Goal: Task Accomplishment & Management: Complete application form

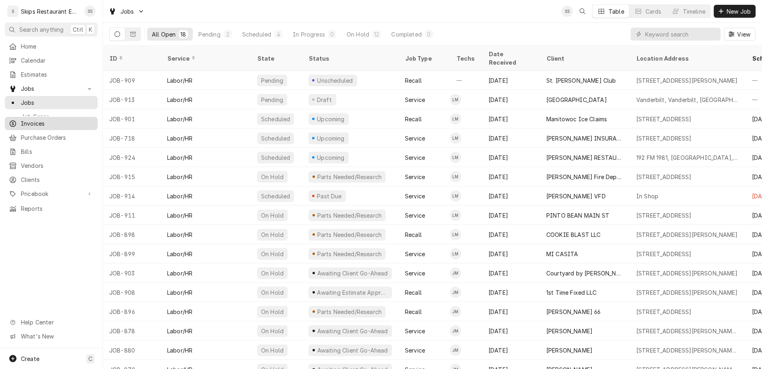
click at [21, 119] on span "Invoices" at bounding box center [57, 123] width 73 height 8
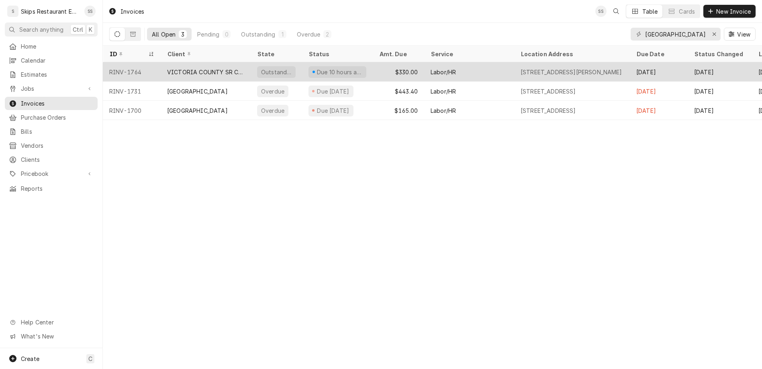
click at [190, 68] on div "VICTORIA COUNTY SR CITIZENS CTR" at bounding box center [205, 72] width 77 height 8
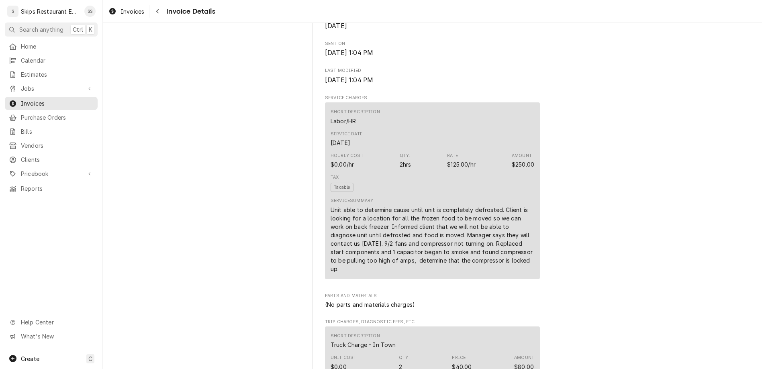
scroll to position [345, 0]
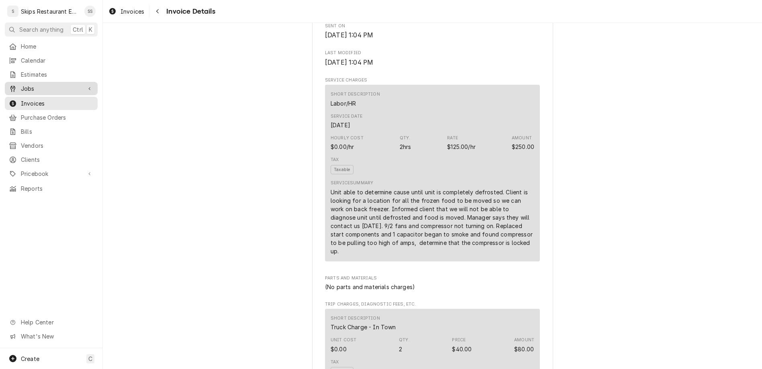
drag, startPoint x: 20, startPoint y: 77, endPoint x: 20, endPoint y: 69, distance: 8.0
click at [21, 99] on span "Invoices" at bounding box center [57, 103] width 73 height 8
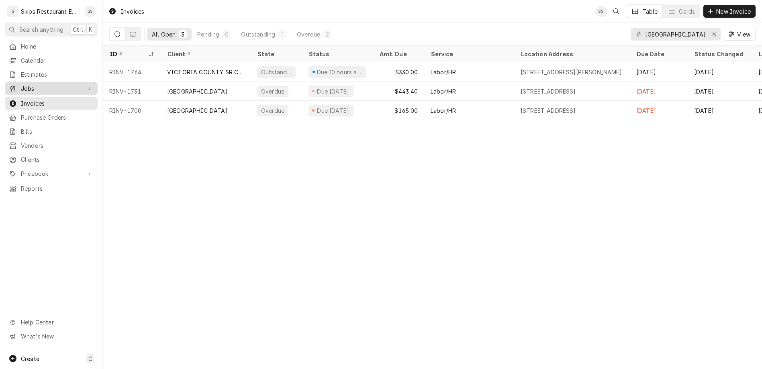
click at [21, 84] on span "Jobs" at bounding box center [51, 88] width 61 height 8
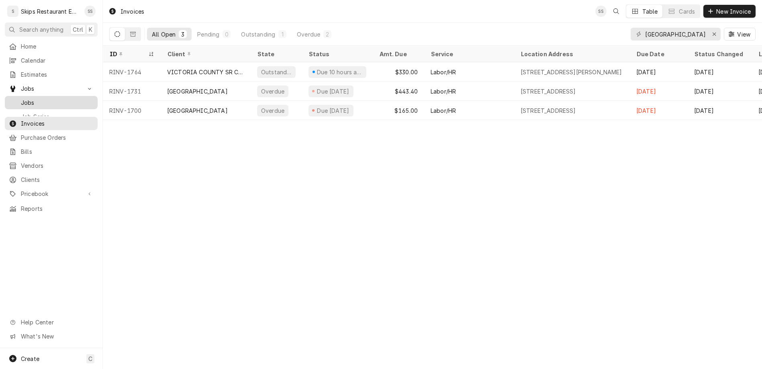
click at [21, 98] on span "Jobs" at bounding box center [57, 102] width 73 height 8
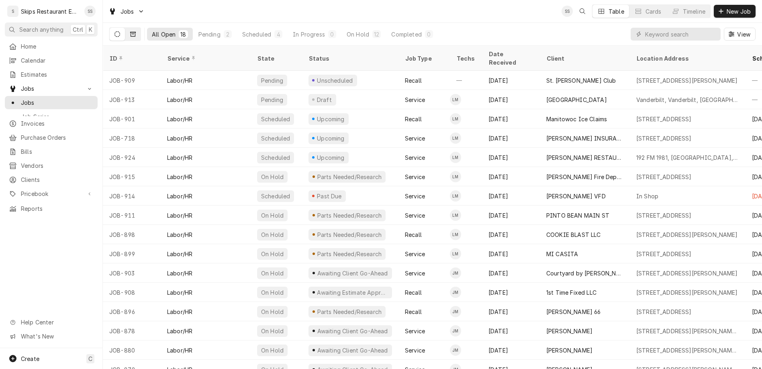
click at [130, 32] on icon "Dynamic Content Wrapper" at bounding box center [133, 34] width 6 height 5
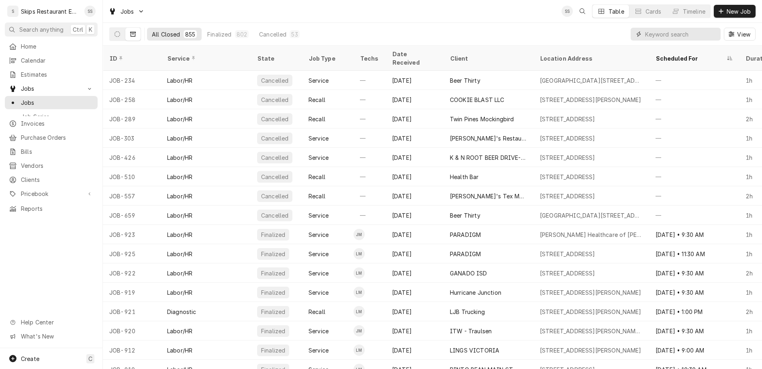
click at [685, 28] on input "Dynamic Content Wrapper" at bounding box center [681, 34] width 72 height 13
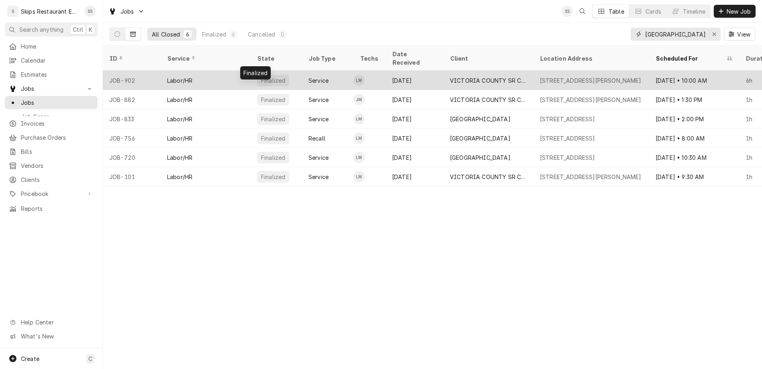
type input "victoria County"
click at [251, 71] on div "Finalized" at bounding box center [276, 80] width 51 height 19
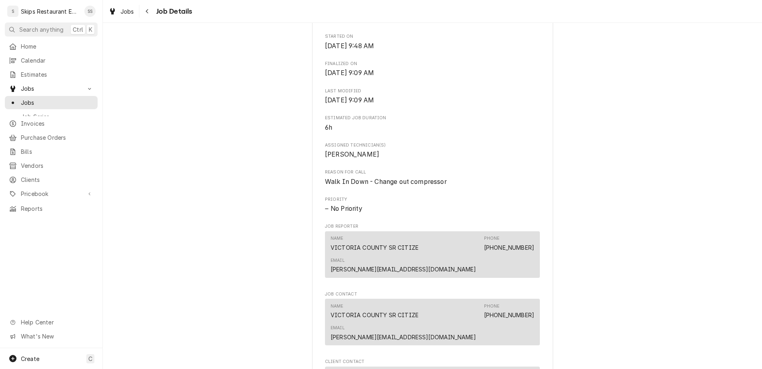
scroll to position [242, 0]
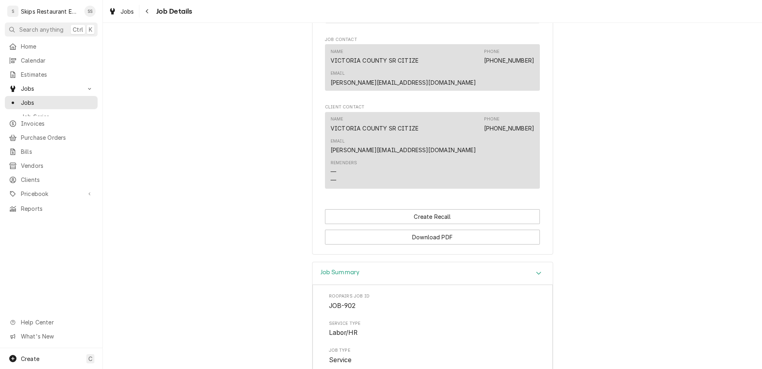
scroll to position [336, 0]
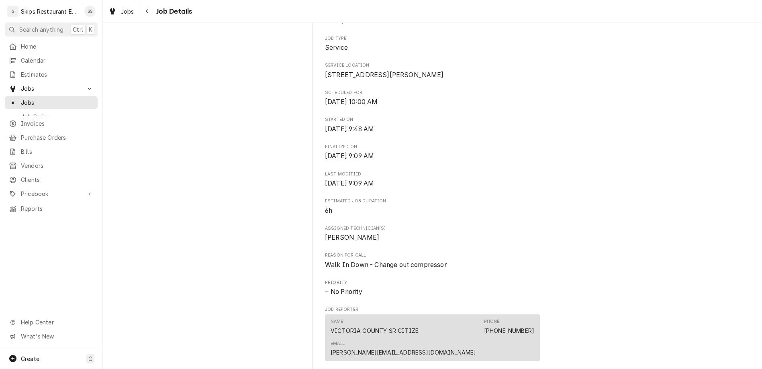
scroll to position [116, 0]
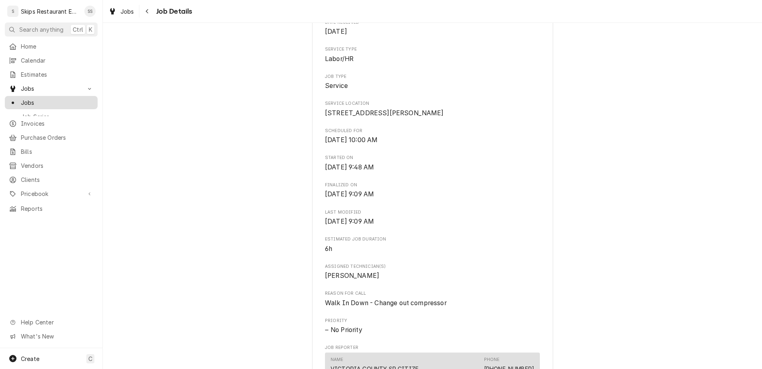
click at [38, 98] on span "Jobs" at bounding box center [57, 102] width 73 height 8
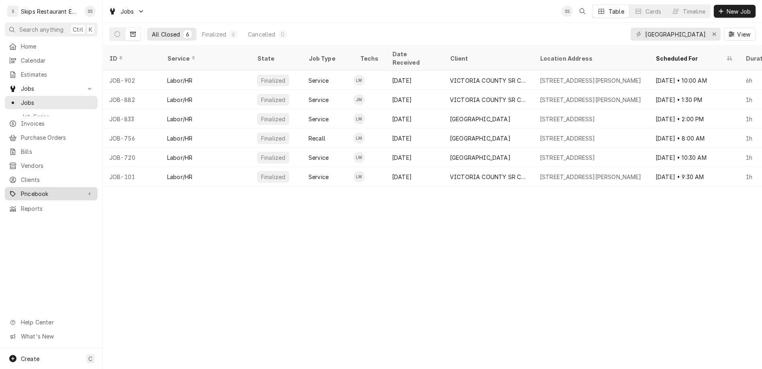
click at [24, 190] on span "Pricebook" at bounding box center [51, 194] width 61 height 8
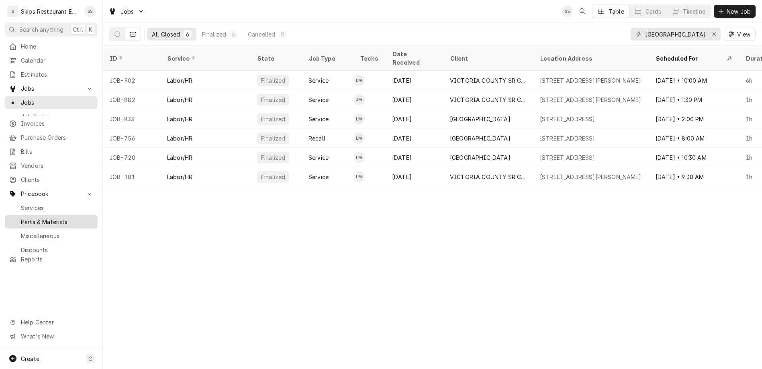
click at [22, 218] on span "Parts & Materials" at bounding box center [57, 222] width 73 height 8
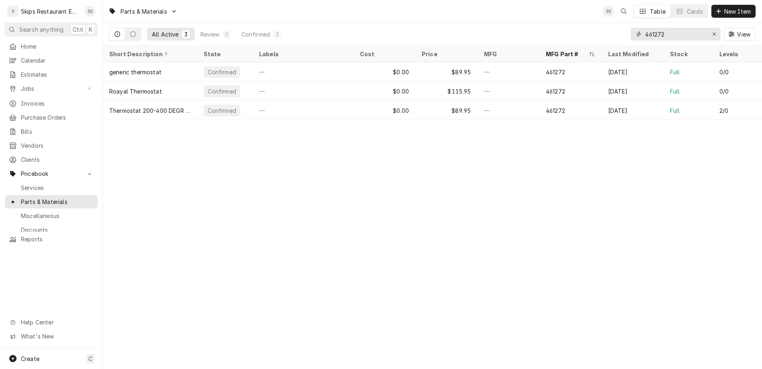
drag, startPoint x: 698, startPoint y: 29, endPoint x: 634, endPoint y: 30, distance: 64.7
click at [645, 30] on input "461272" at bounding box center [675, 34] width 60 height 13
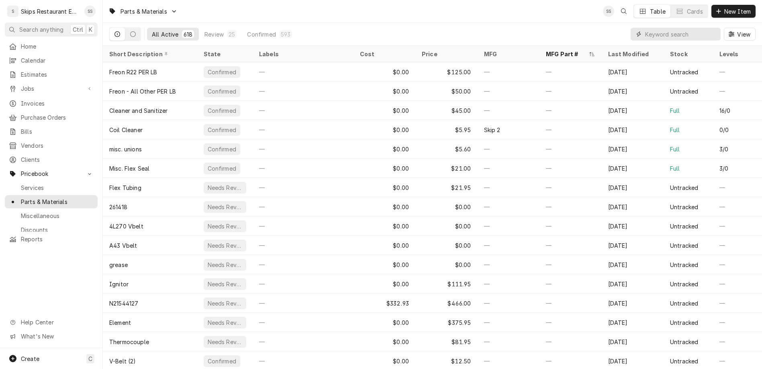
click at [713, 28] on input "Dynamic Content Wrapper" at bounding box center [681, 34] width 72 height 13
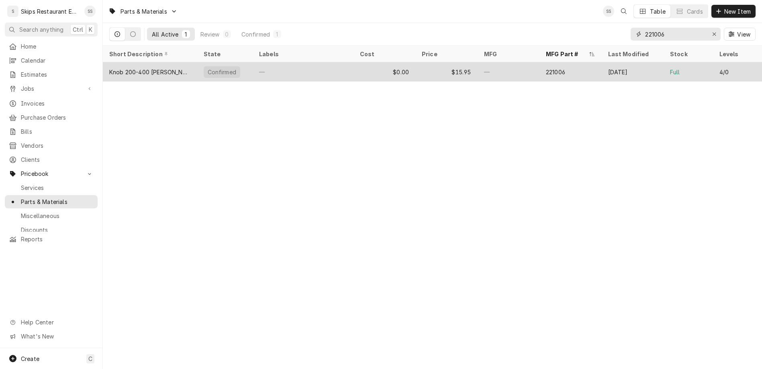
type input "221006"
click at [117, 68] on div "Knob 200-400 Robert Shaw" at bounding box center [150, 72] width 82 height 8
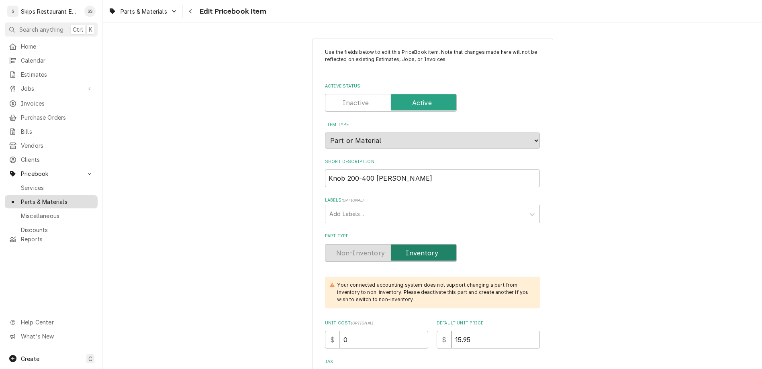
click at [31, 198] on span "Parts & Materials" at bounding box center [57, 202] width 73 height 8
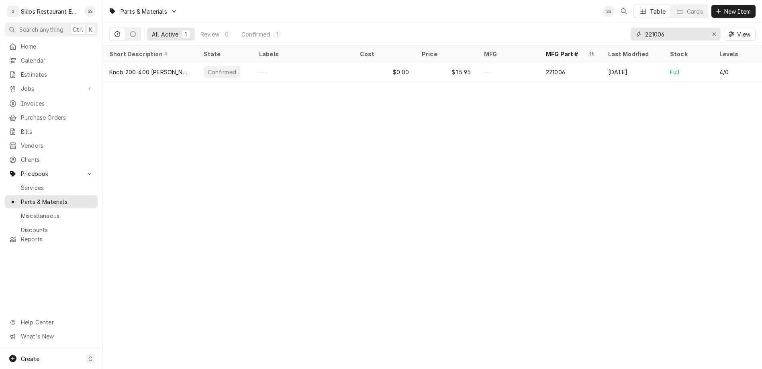
drag, startPoint x: 697, startPoint y: 27, endPoint x: 650, endPoint y: 27, distance: 47.0
click at [650, 28] on input "221006" at bounding box center [675, 34] width 60 height 13
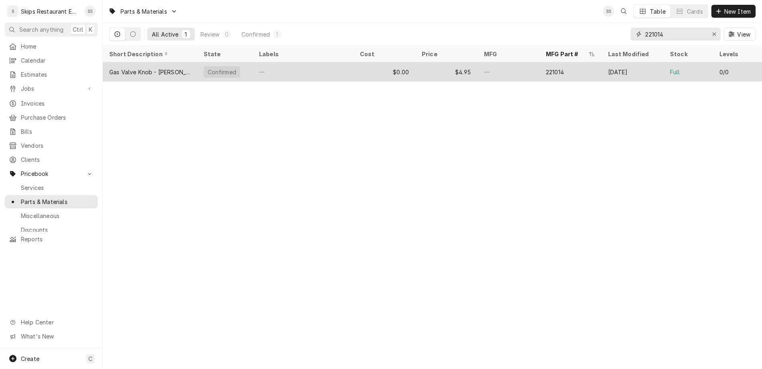
type input "221014"
click at [127, 68] on div "Gas Valve Knob - [PERSON_NAME]" at bounding box center [150, 72] width 82 height 8
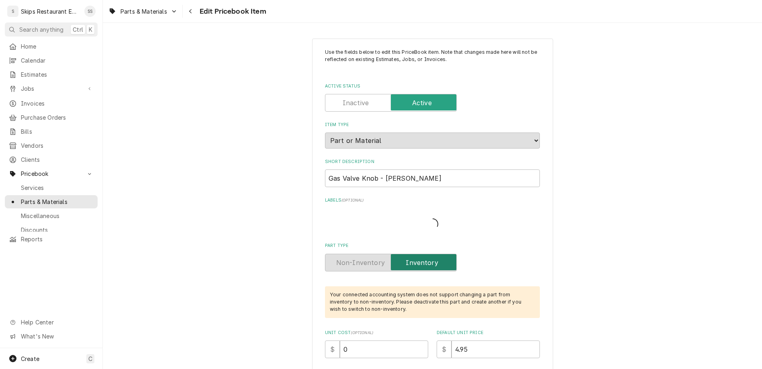
type textarea "x"
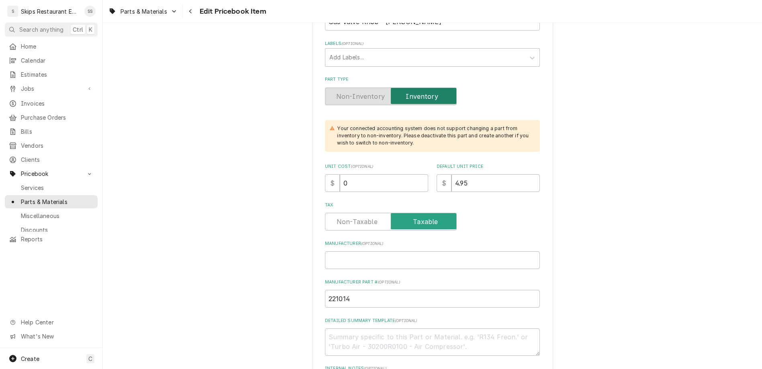
scroll to position [282, 0]
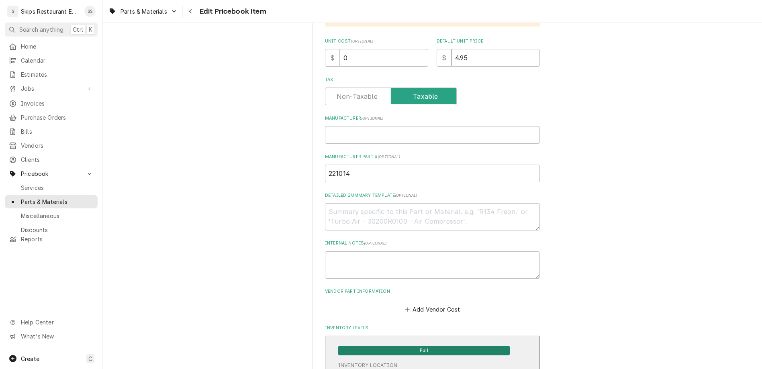
click at [383, 346] on span "Full" at bounding box center [424, 351] width 172 height 10
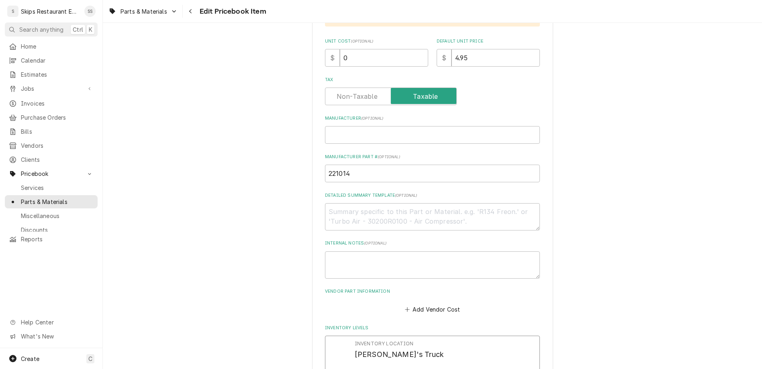
drag, startPoint x: 375, startPoint y: 240, endPoint x: 331, endPoint y: 240, distance: 44.2
type input "2"
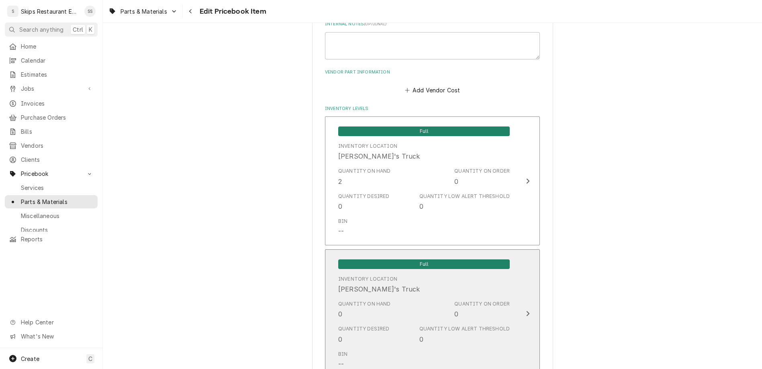
scroll to position [539, 0]
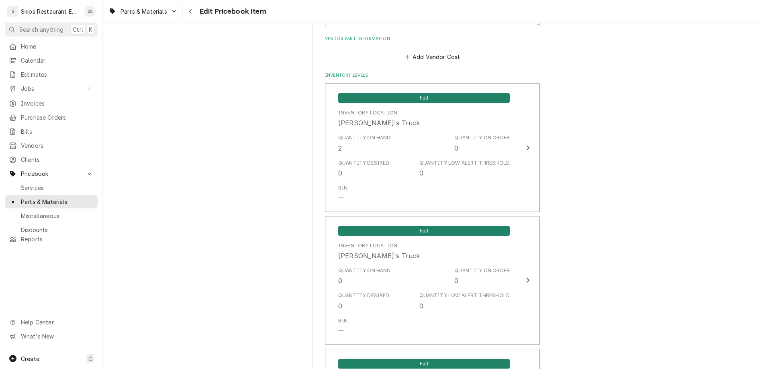
type textarea "x"
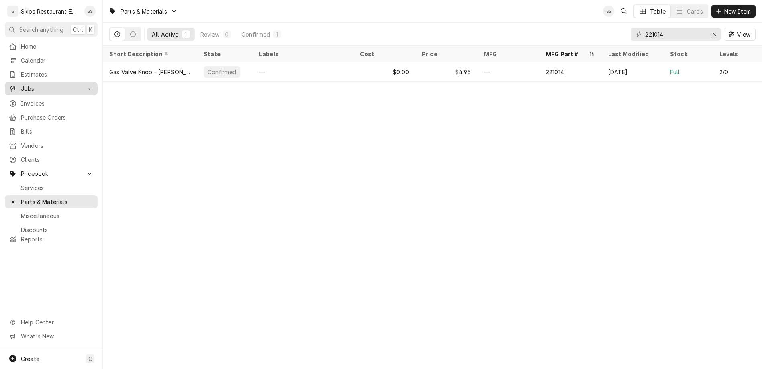
click at [27, 84] on div "Jobs" at bounding box center [51, 89] width 90 height 10
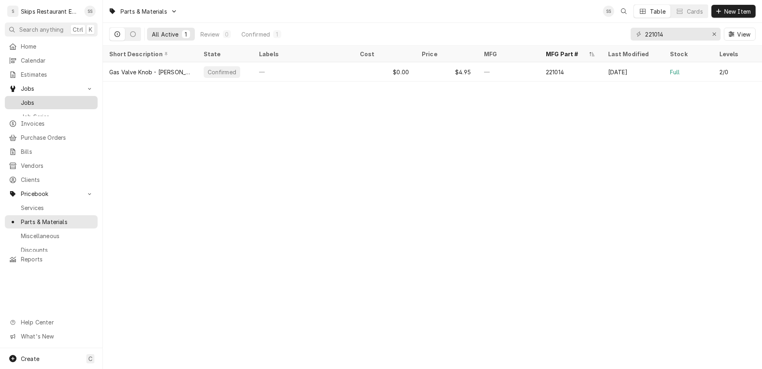
click at [25, 98] on span "Jobs" at bounding box center [57, 102] width 73 height 8
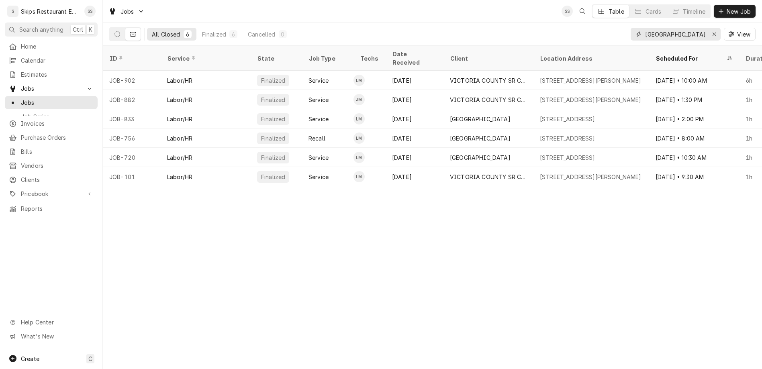
drag, startPoint x: 709, startPoint y: 25, endPoint x: 645, endPoint y: 25, distance: 63.5
click at [645, 28] on input "[GEOGRAPHIC_DATA]" at bounding box center [675, 34] width 60 height 13
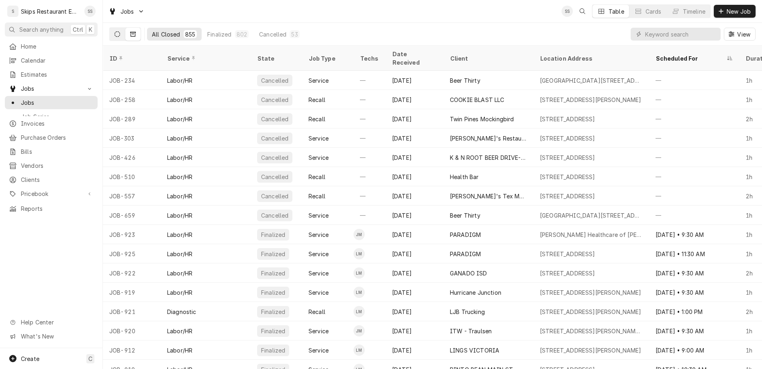
click at [115, 31] on icon "Dynamic Content Wrapper" at bounding box center [118, 34] width 6 height 6
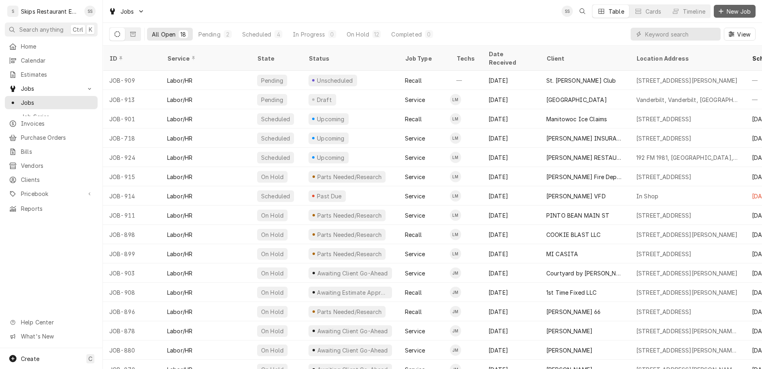
click at [742, 8] on span "New Job" at bounding box center [738, 11] width 27 height 8
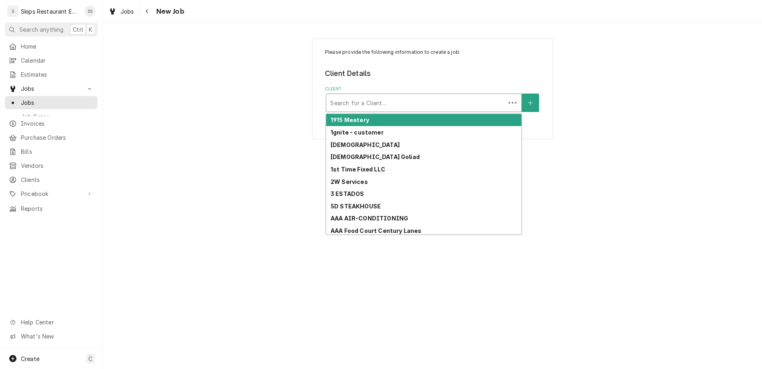
click at [402, 96] on div "Client" at bounding box center [415, 103] width 171 height 14
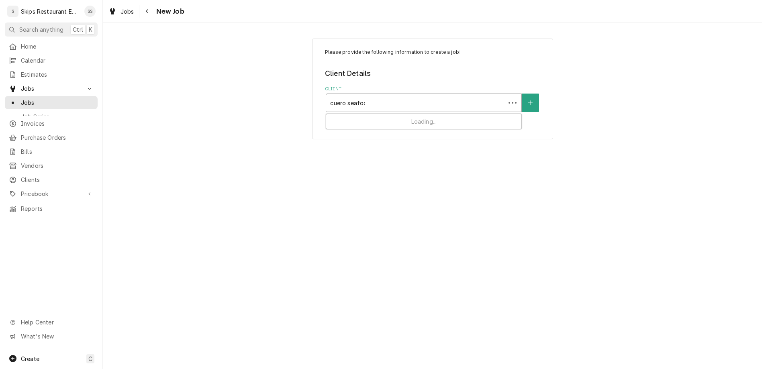
type input "cuero seafood"
drag, startPoint x: 372, startPoint y: 80, endPoint x: 283, endPoint y: 82, distance: 89.3
click at [284, 82] on div "Please provide the following information to create a job: Client Details Client…" at bounding box center [432, 88] width 659 height 115
click at [417, 131] on div "Please provide the following information to create a job: Client Details Client…" at bounding box center [432, 196] width 659 height 346
click at [376, 96] on div "Client" at bounding box center [423, 103] width 187 height 14
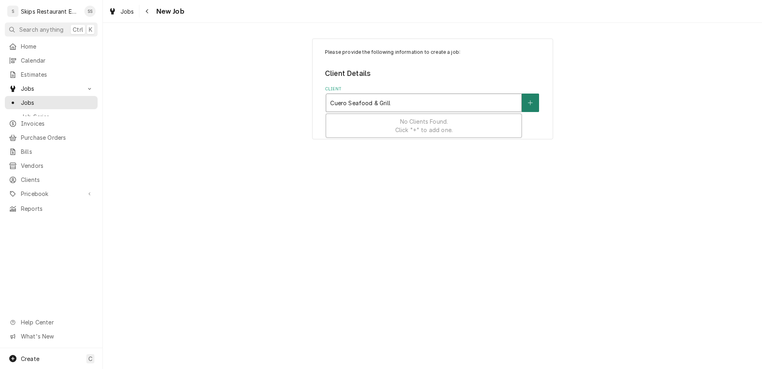
type input "Cuero Seafood & Grill"
click at [522, 94] on button "Client" at bounding box center [530, 103] width 17 height 18
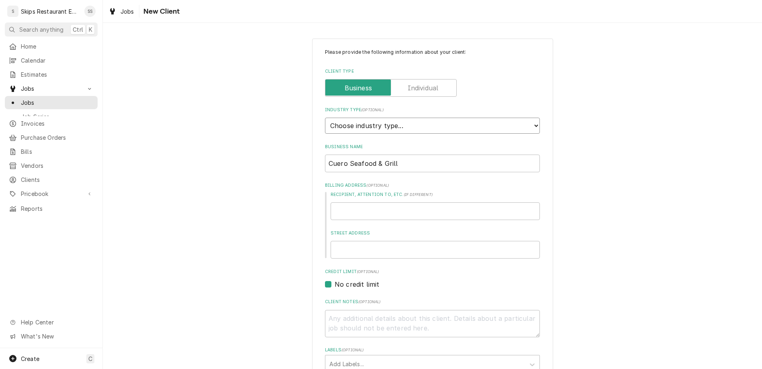
click at [325, 118] on select "Choose industry type... Residential Commercial Industrial Government" at bounding box center [432, 126] width 215 height 16
select select "2"
click option "Commercial" at bounding box center [0, 0] width 0 height 0
click at [354, 241] on input "Street Address" at bounding box center [435, 250] width 209 height 18
type textarea "x"
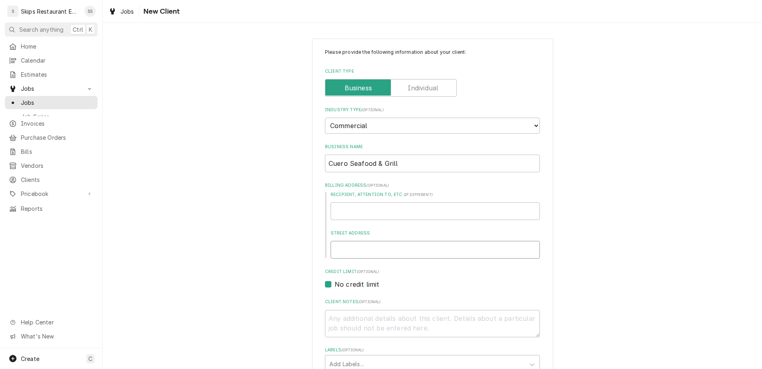
type input "9"
type textarea "x"
type input "90"
type textarea "x"
type input "901"
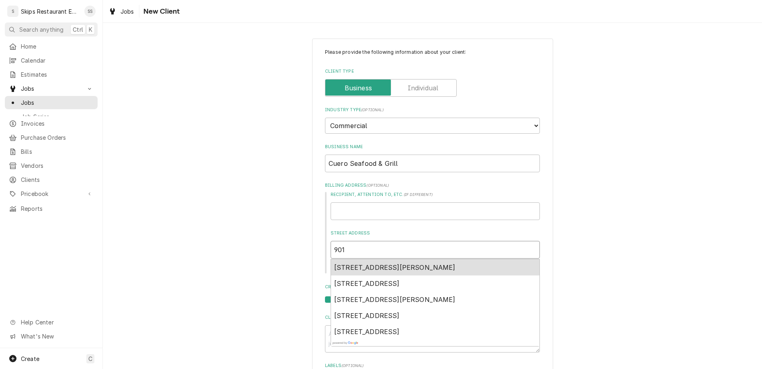
type textarea "x"
type input "901"
type textarea "x"
type input "901 E"
type textarea "x"
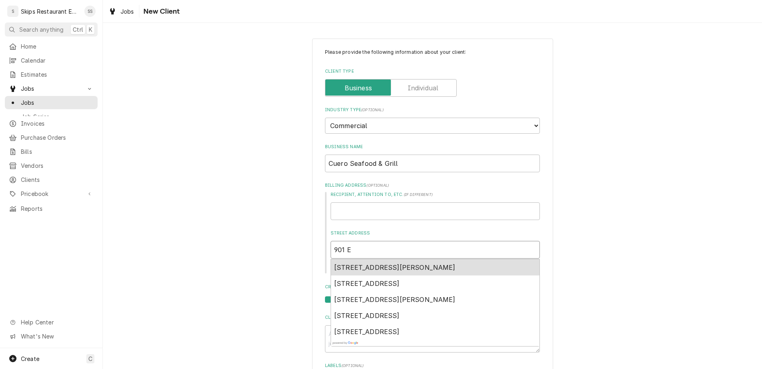
type input "901 Es"
type textarea "x"
type input "901 Esp"
type textarea "x"
type input "901 Espl"
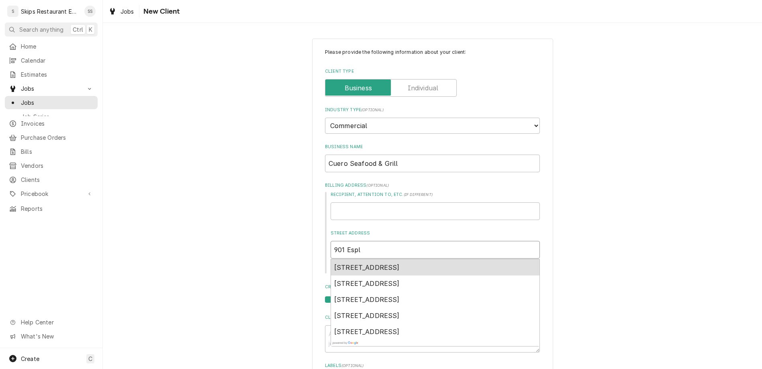
type textarea "x"
type input "901 Espla"
type textarea "x"
type input "901 Esplan"
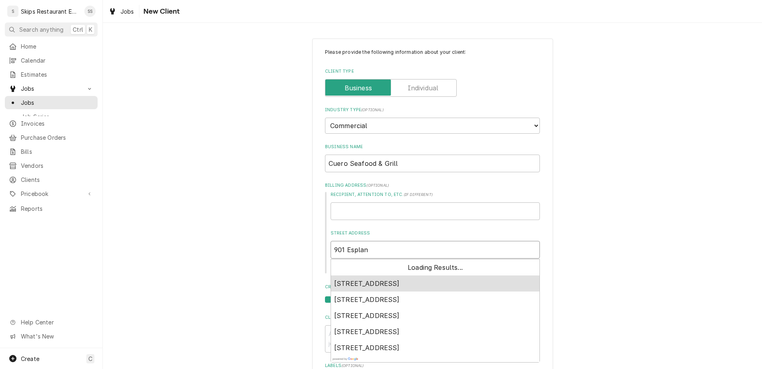
type textarea "x"
type input "901 Esplana"
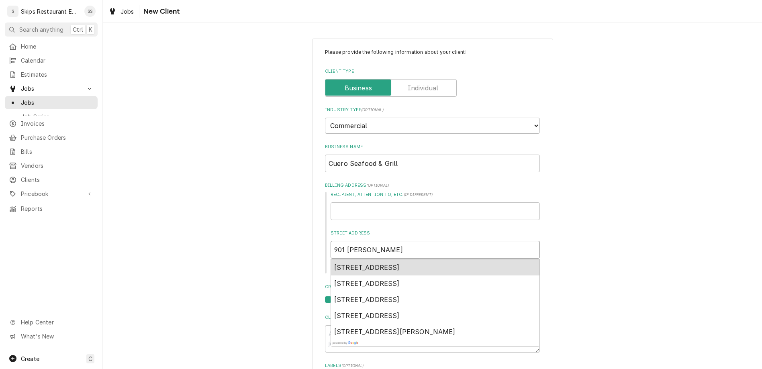
type textarea "x"
type input "901 Esplanad"
type textarea "x"
type input "901 Esplanade"
type textarea "x"
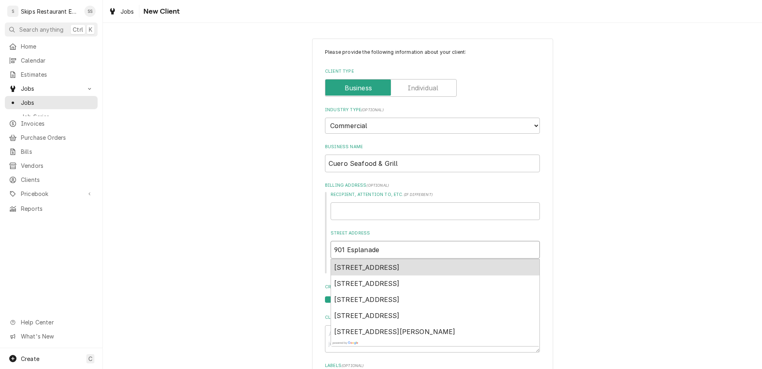
type input "901 Esplanade"
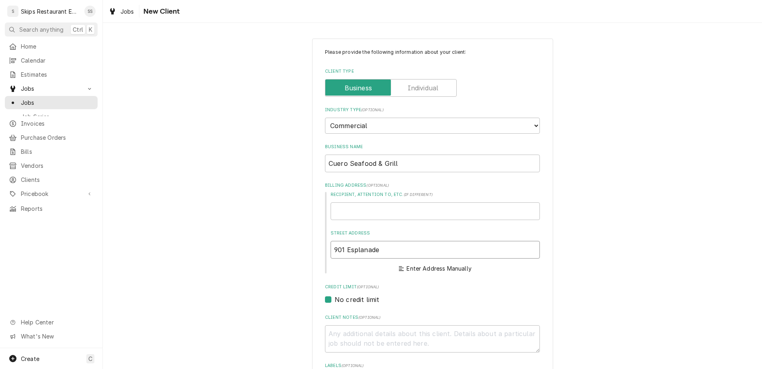
click at [383, 241] on input "901 Esplanade" at bounding box center [435, 250] width 209 height 18
click at [434, 263] on button "Enter Address Manually" at bounding box center [436, 268] width 76 height 11
click at [382, 318] on input "City" at bounding box center [435, 327] width 209 height 18
type textarea "x"
type input "C"
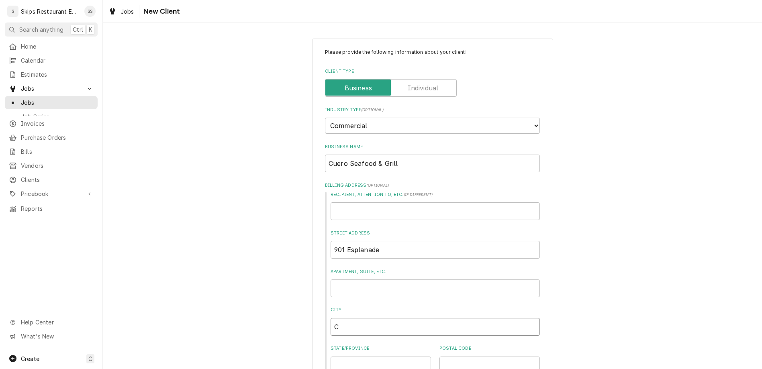
type textarea "x"
type input "Cu"
type textarea "x"
type input "Cue"
type textarea "x"
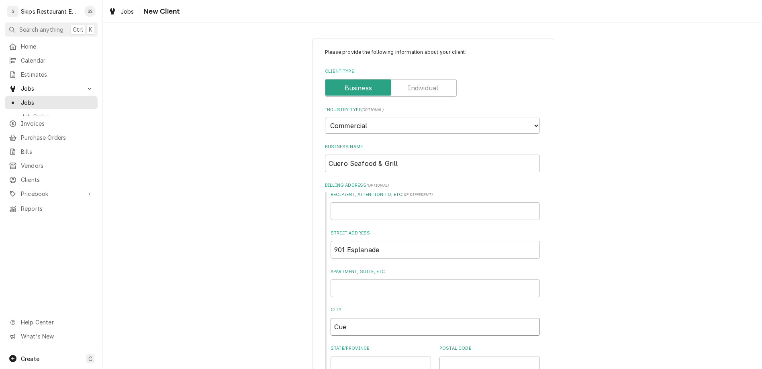
type input "Cuer"
type textarea "x"
type input "Cuero"
type textarea "x"
type input "Cuero"
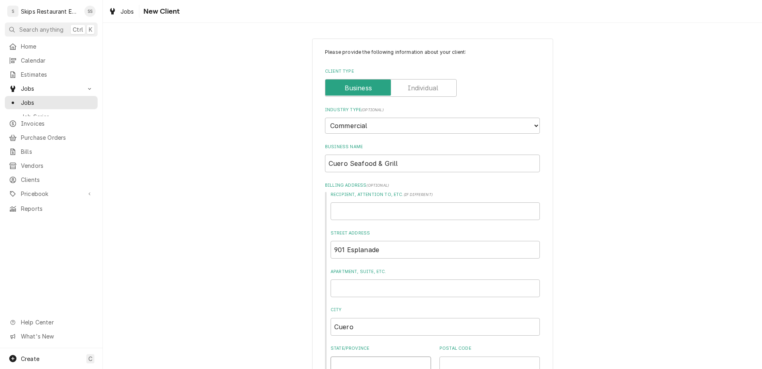
type textarea "x"
type input "T"
type textarea "x"
type input "TX"
type textarea "x"
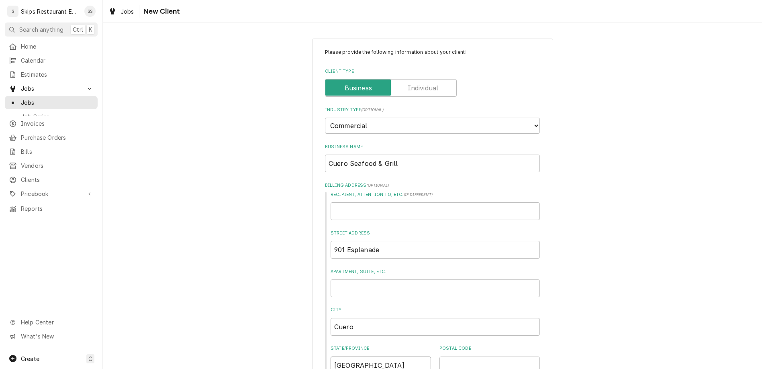
type input "TXq"
type textarea "x"
type input "TX"
type textarea "x"
type input "TX"
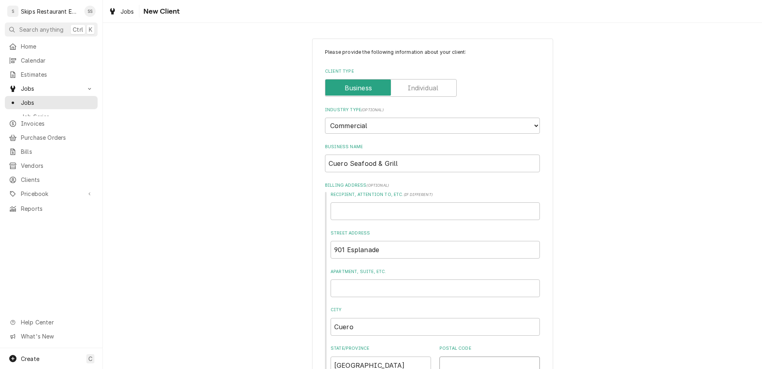
type textarea "x"
type input "7"
type textarea "x"
type input "77"
type textarea "x"
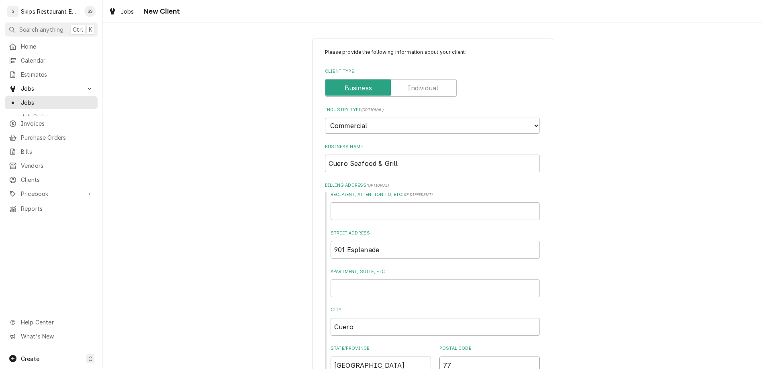
type input "779"
type textarea "x"
type input "7795"
type textarea "x"
type input "77954"
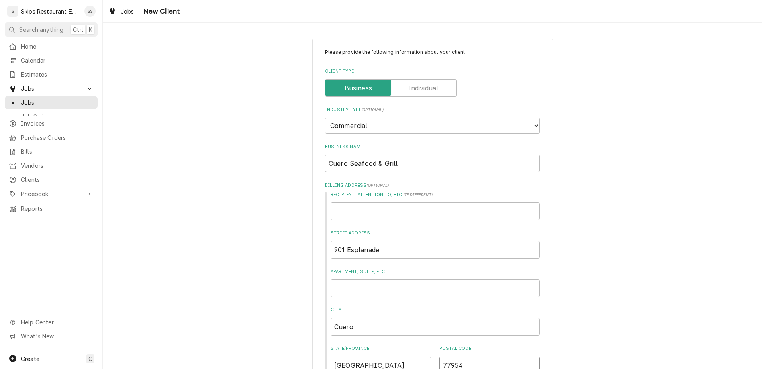
type textarea "x"
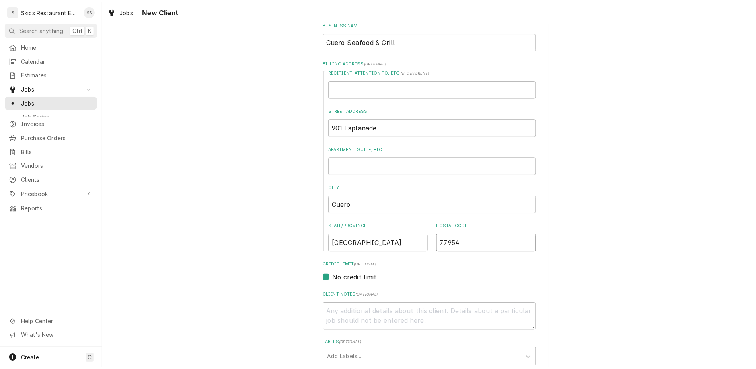
scroll to position [139, 0]
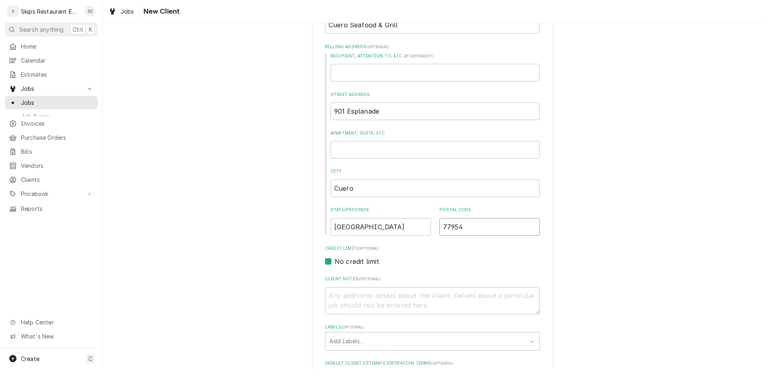
type input "77954"
type textarea "x"
type input "Ty Yan"
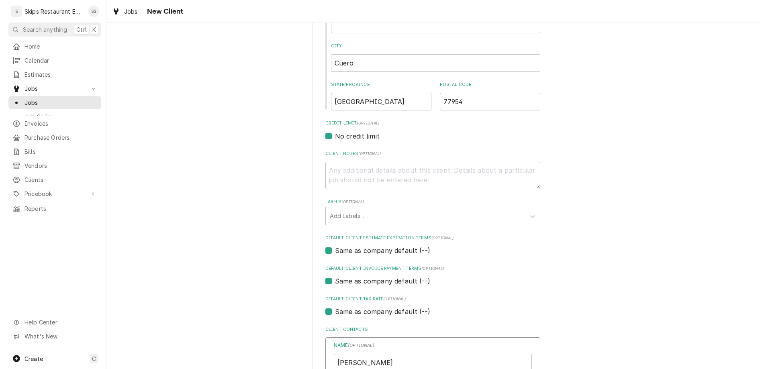
scroll to position [341, 0]
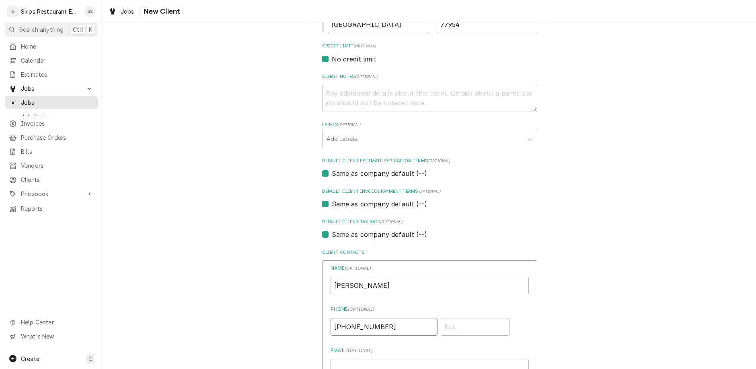
type input "(717) 679-8390"
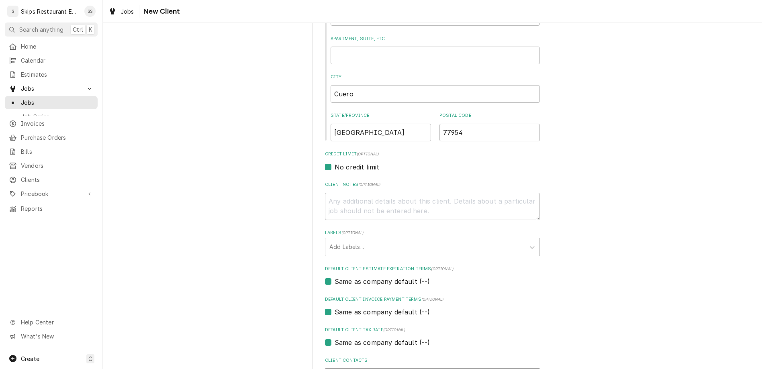
type textarea "x"
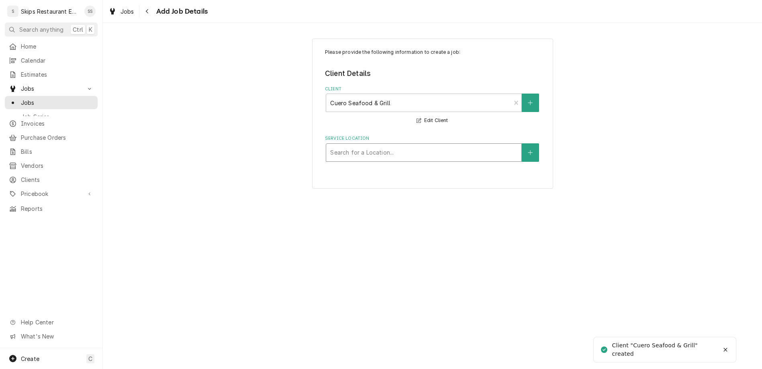
click at [397, 145] on div "Service Location" at bounding box center [423, 152] width 187 height 14
type input "901 Esplanade"
click at [522, 143] on button "Service Location" at bounding box center [530, 152] width 17 height 18
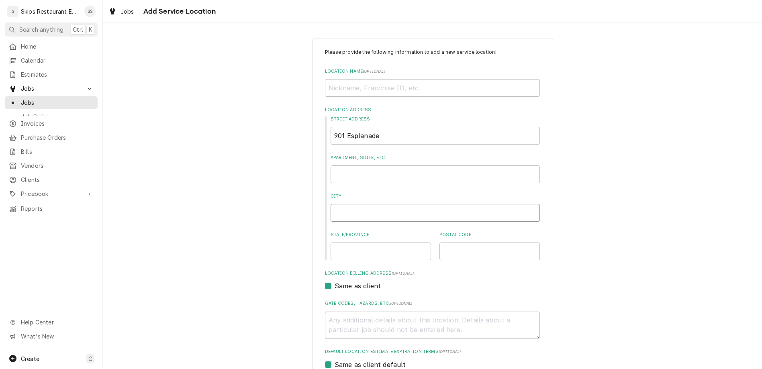
click at [391, 204] on input "City" at bounding box center [435, 213] width 209 height 18
type textarea "x"
type input "c"
type textarea "x"
type input "cu"
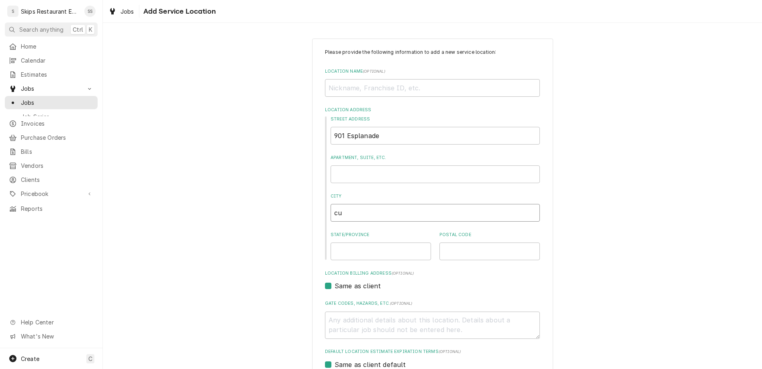
type textarea "x"
type input "cue"
type textarea "x"
type input "cuer"
type textarea "x"
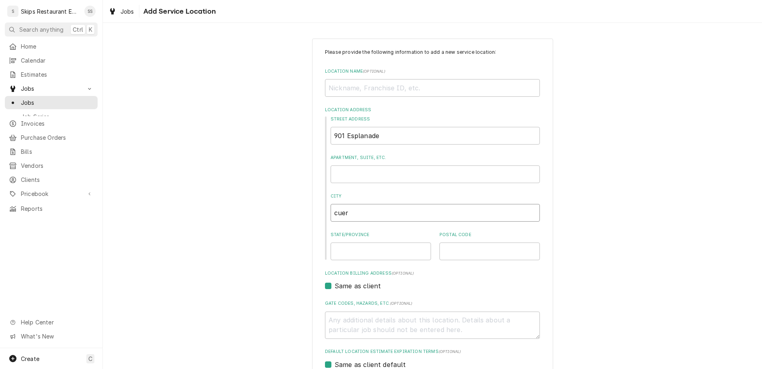
type input "cuero"
click at [346, 204] on input "cuero" at bounding box center [435, 213] width 209 height 18
type textarea "x"
type input "uero"
type textarea "x"
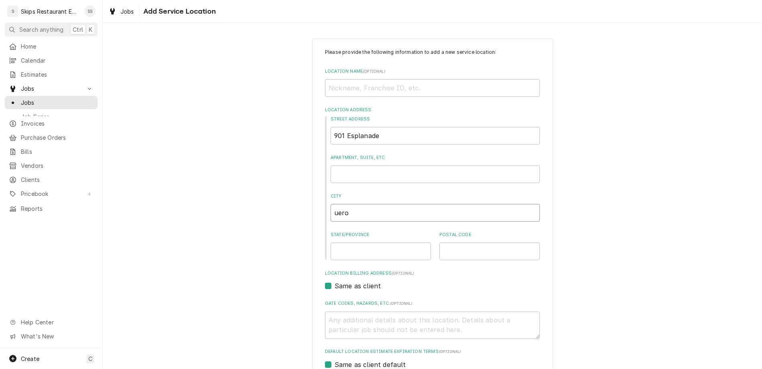
type input "Cuero"
type textarea "x"
type input "Cuero"
click at [358, 243] on input "State/Province" at bounding box center [381, 252] width 100 height 18
type textarea "x"
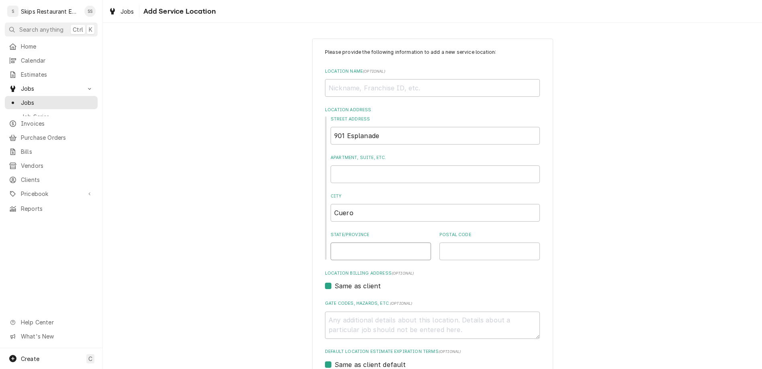
type input "T"
type textarea "x"
type input "TX"
type textarea "x"
type input "TX"
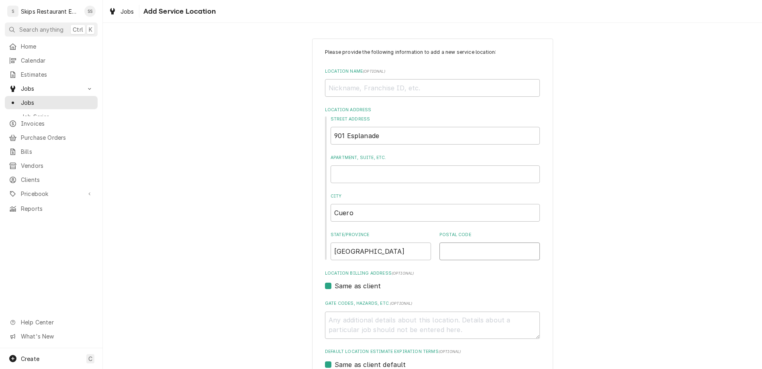
type textarea "x"
type input "7"
type textarea "x"
type input "77"
type textarea "x"
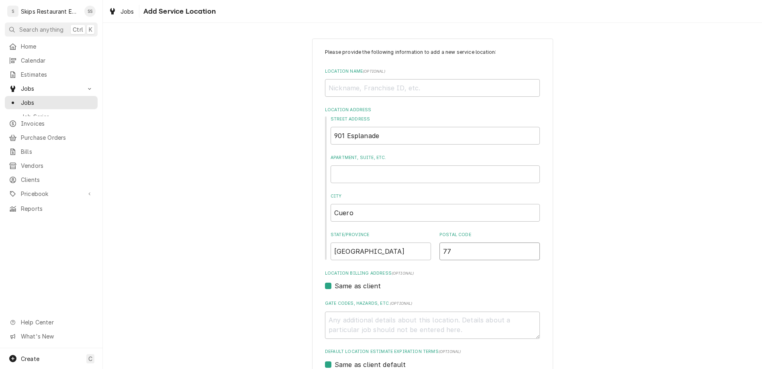
type input "779"
type textarea "x"
type input "7795"
type textarea "x"
type input "77954"
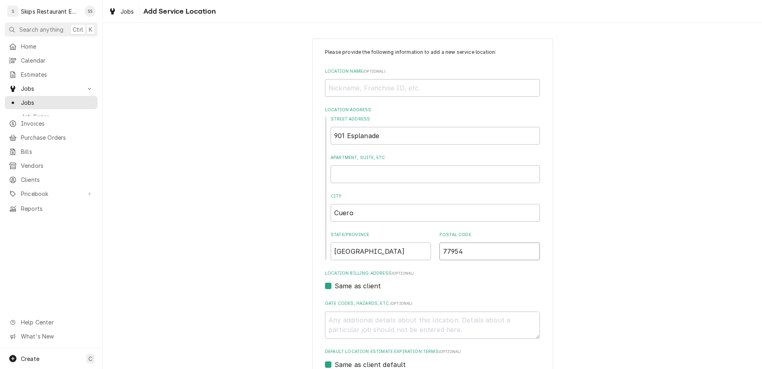
type textarea "x"
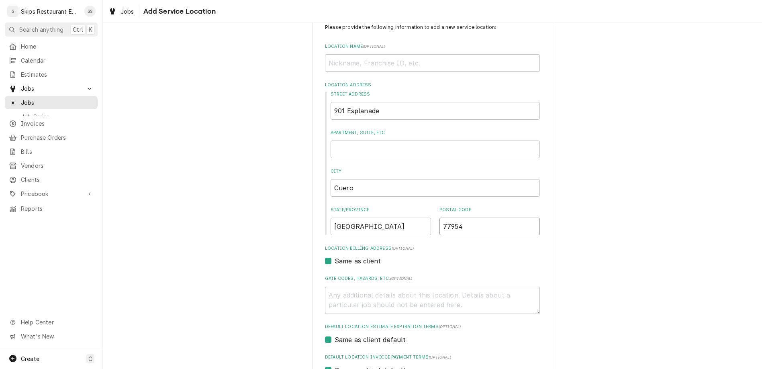
type input "77954"
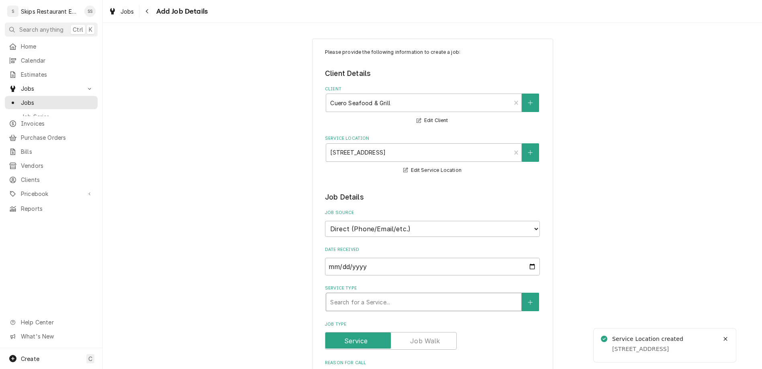
click at [415, 295] on div "Service Type" at bounding box center [423, 302] width 187 height 14
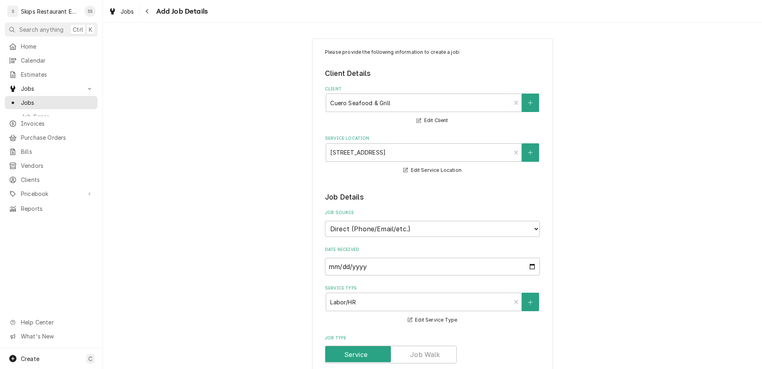
type textarea "x"
type textarea "C"
type textarea "x"
type textarea "Co"
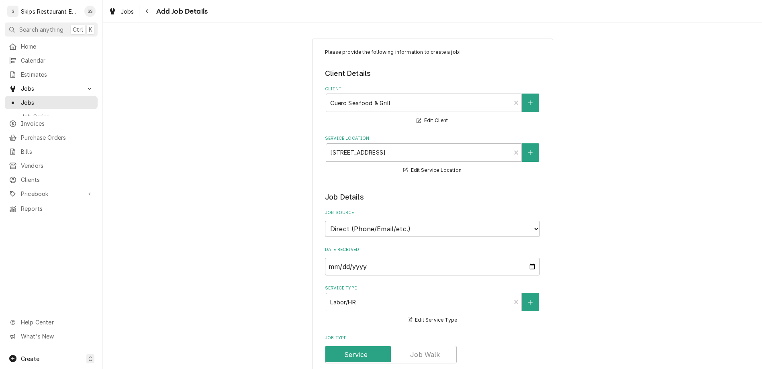
type textarea "x"
type textarea "Con"
type textarea "x"
type textarea "Cont"
type textarea "x"
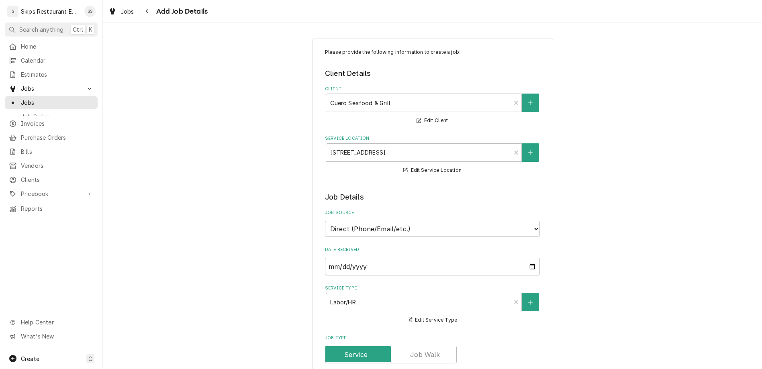
type textarea "Contr"
type textarea "x"
type textarea "Contro"
type textarea "x"
type textarea "Control"
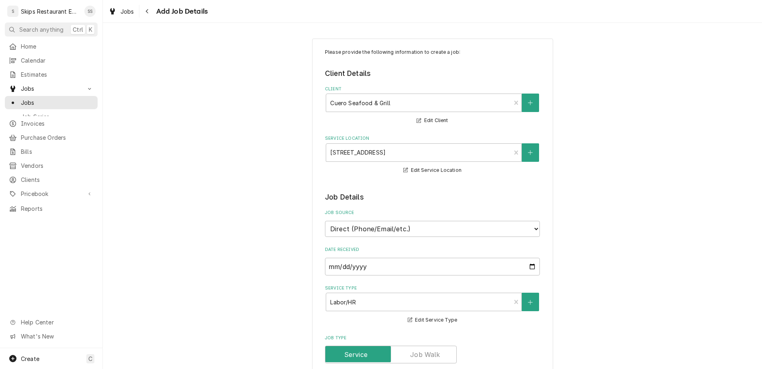
type textarea "x"
type textarea "Control"
type textarea "x"
type textarea "Control P"
type textarea "x"
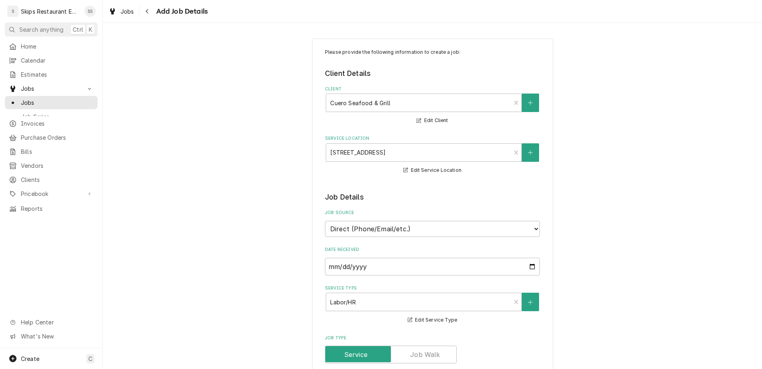
type textarea "Control Pa"
type textarea "x"
type textarea "Control Pan"
type textarea "x"
type textarea "Control Pane"
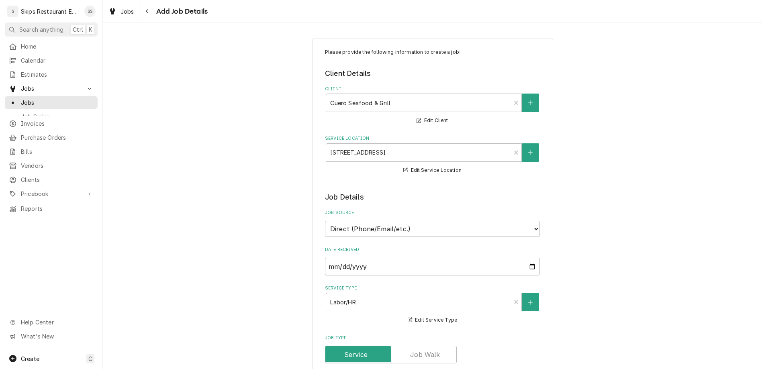
type textarea "x"
type textarea "Control Panel"
type textarea "x"
type textarea "Control Panel"
type textarea "x"
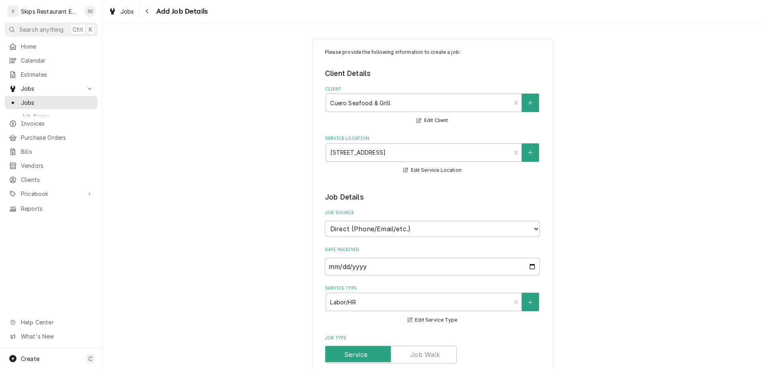
type textarea "Control Panel n"
type textarea "x"
type textarea "Control Panel no"
type textarea "x"
type textarea "Control Panel not"
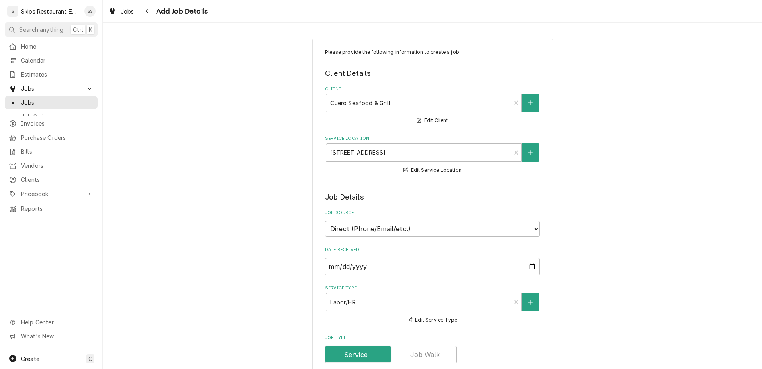
type textarea "x"
type textarea "Control Panel not"
type textarea "x"
type textarea "Control Panel not w"
type textarea "x"
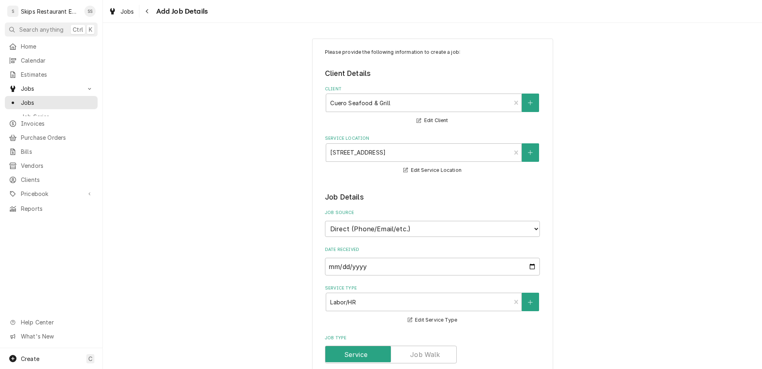
type textarea "Control Panel not wo"
type textarea "x"
type textarea "Control Panel not wor"
type textarea "x"
type textarea "Control Panel not work"
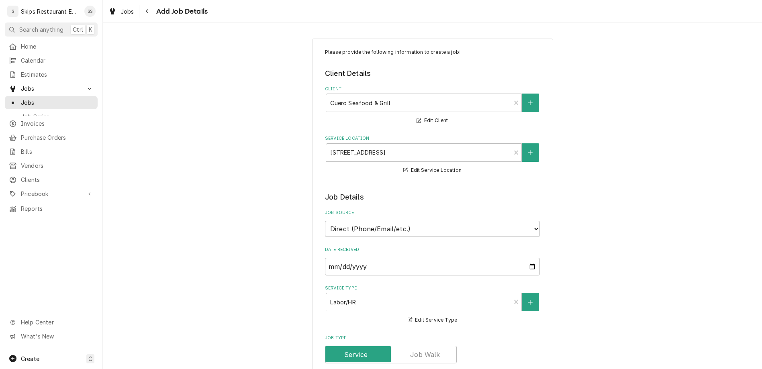
type textarea "x"
type textarea "Control Panel not worki"
type textarea "x"
type textarea "Control Panel not workin"
type textarea "x"
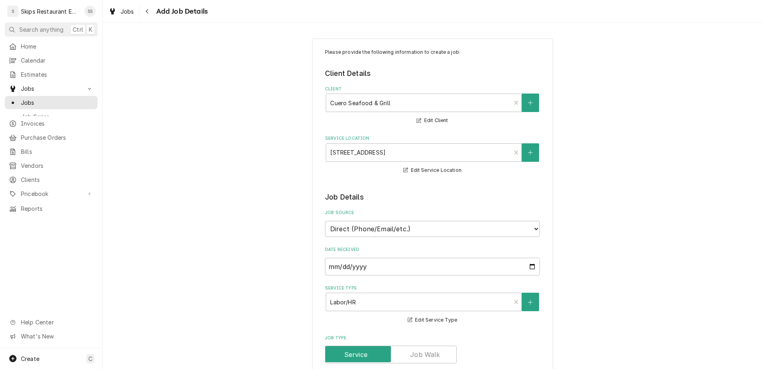
type textarea "Control Panel not working"
type textarea "x"
type textarea "Control Panel not working"
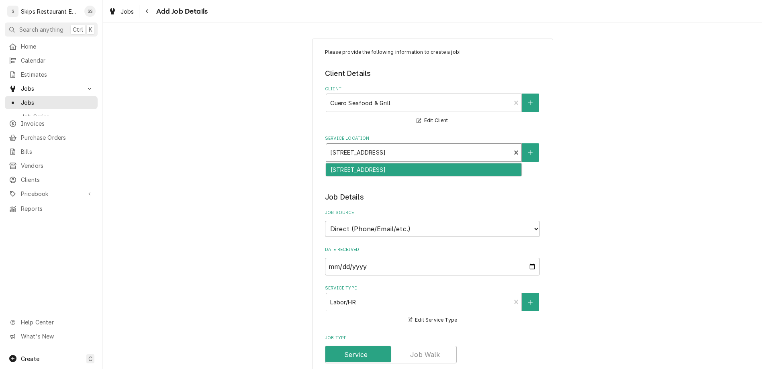
click at [432, 145] on div "Service Location" at bounding box center [418, 152] width 176 height 14
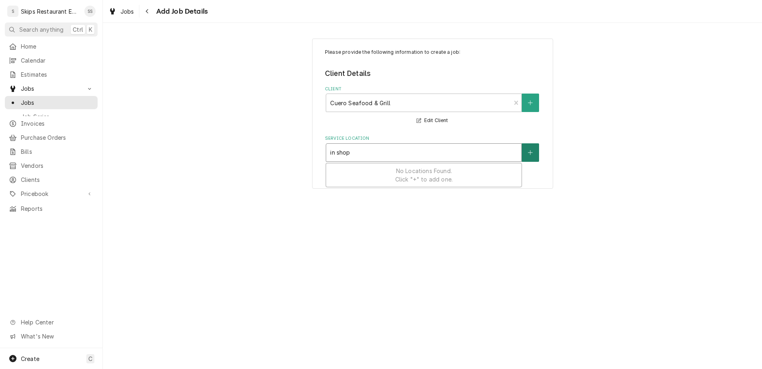
type input "in shop"
click at [522, 143] on button "Service Location" at bounding box center [530, 152] width 17 height 18
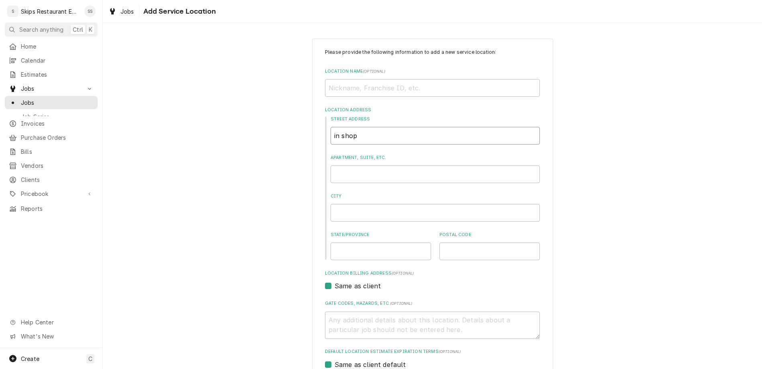
click at [342, 127] on input "in shop" at bounding box center [435, 136] width 209 height 18
type textarea "x"
type input "n shop"
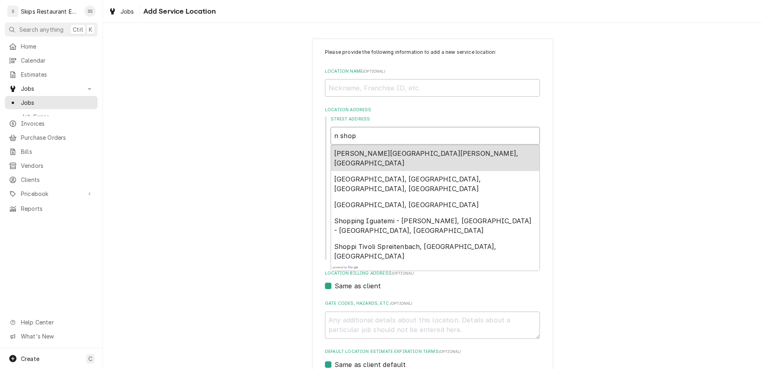
type textarea "x"
type input "In shop"
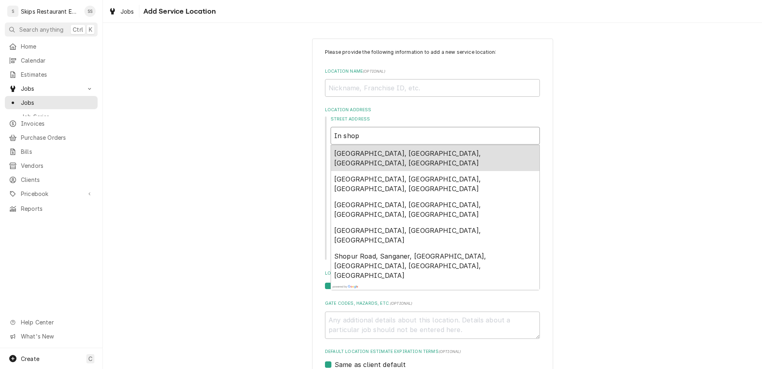
type textarea "x"
type input "In hop"
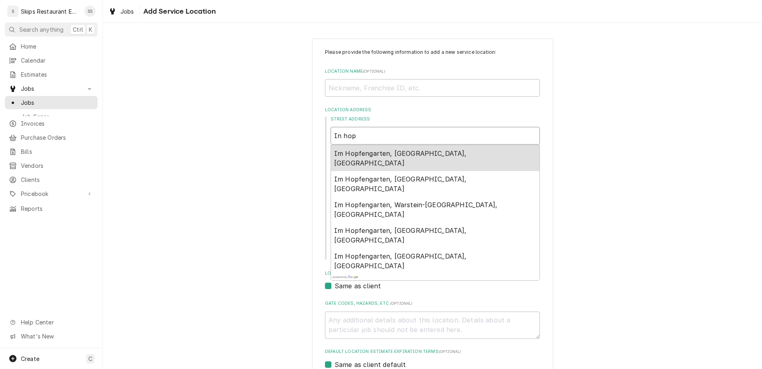
type textarea "x"
type input "In Shop"
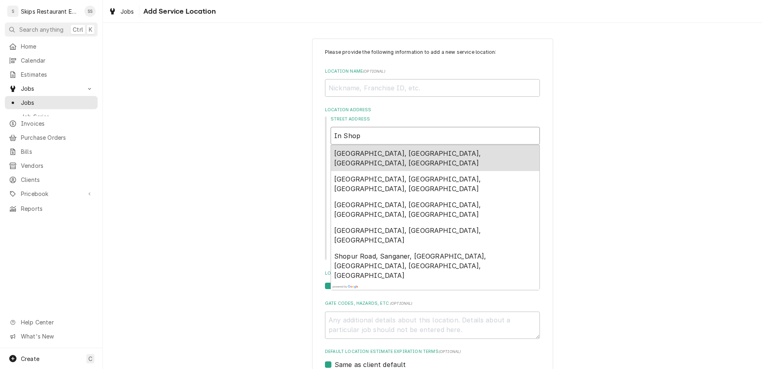
type textarea "x"
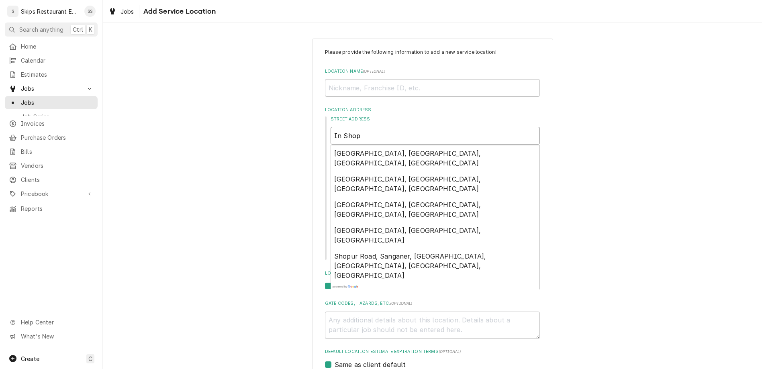
type input "In Shop"
click at [359, 243] on input "State/Province" at bounding box center [381, 252] width 100 height 18
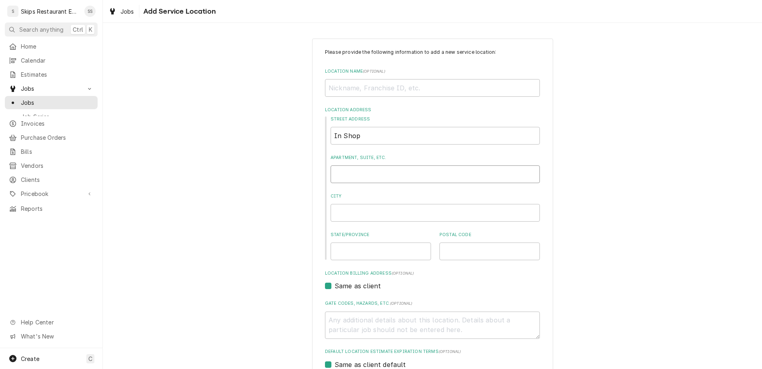
click at [371, 166] on input "Apartment, Suite, etc." at bounding box center [435, 175] width 209 height 18
type textarea "x"
type input "1"
type textarea "x"
type input "16"
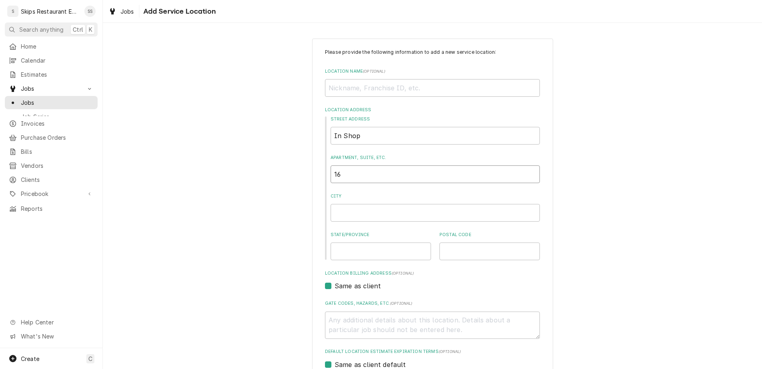
type textarea "x"
type input "160"
type textarea "x"
type input "1604"
type textarea "x"
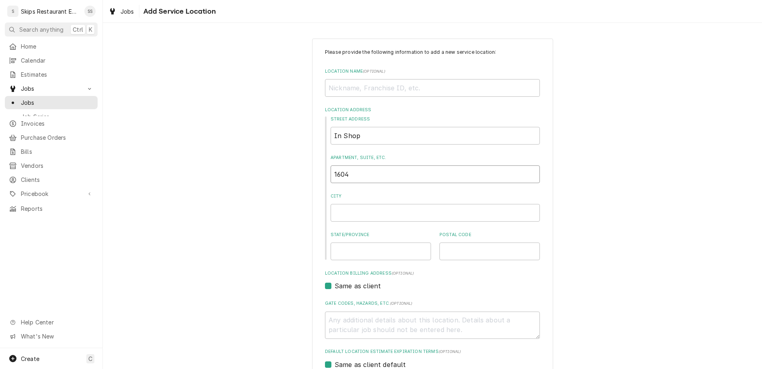
type input "1604"
type input "In Shop"
type input "1604 Houston Hwy"
type input "VICTORIA"
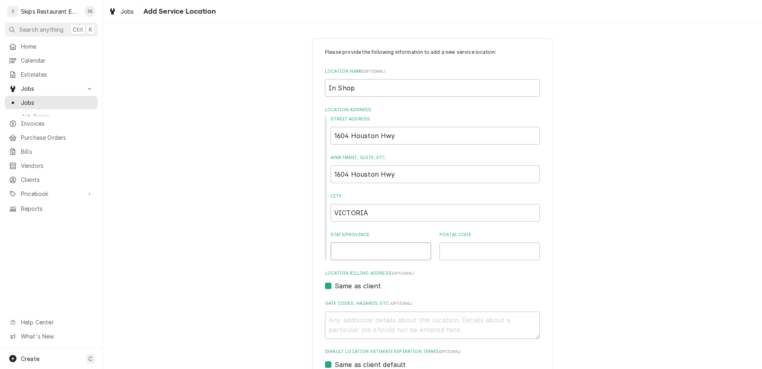
type input "TX"
type input "77901"
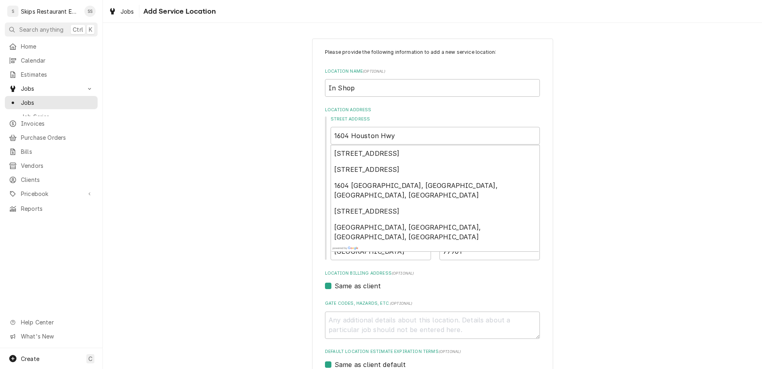
scroll to position [25, 0]
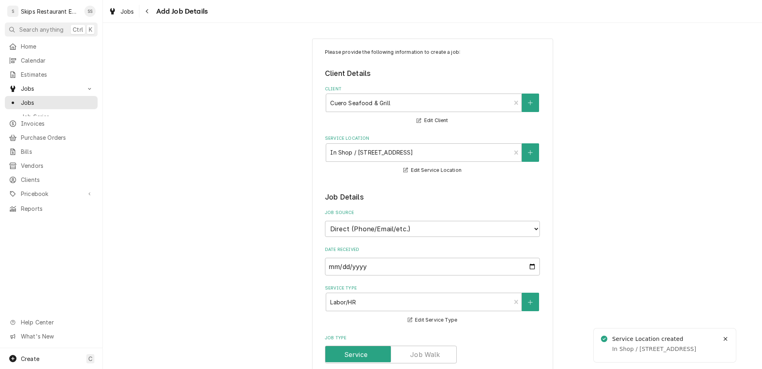
type textarea "x"
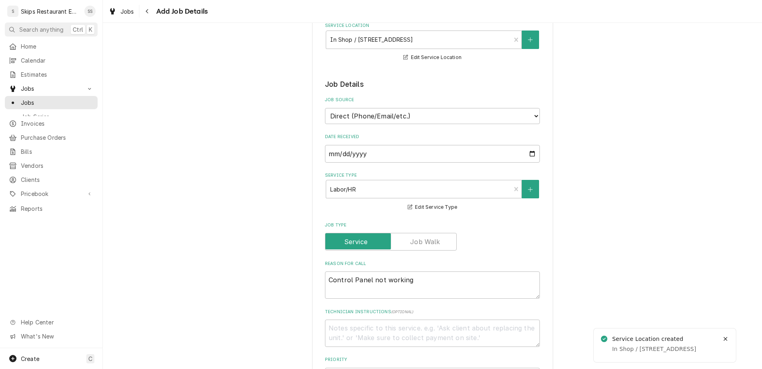
scroll to position [157, 0]
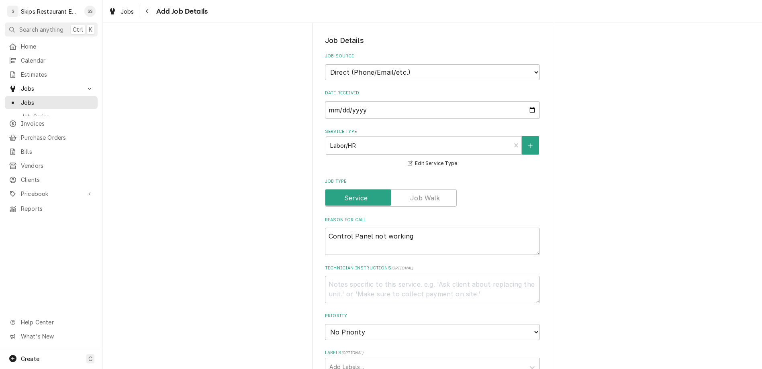
checkbox input "true"
type textarea "x"
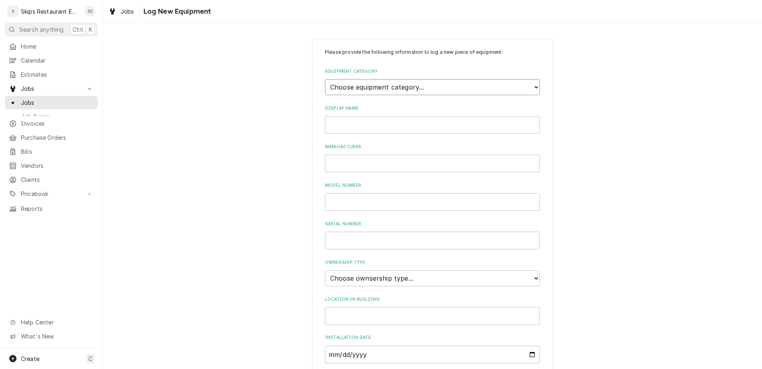
click at [325, 79] on select "Choose equipment category... Cooking Equipment Fryers Ice Machines Ovens and Ra…" at bounding box center [432, 87] width 215 height 16
select select "3"
click option "Ice Machines" at bounding box center [0, 0] width 0 height 0
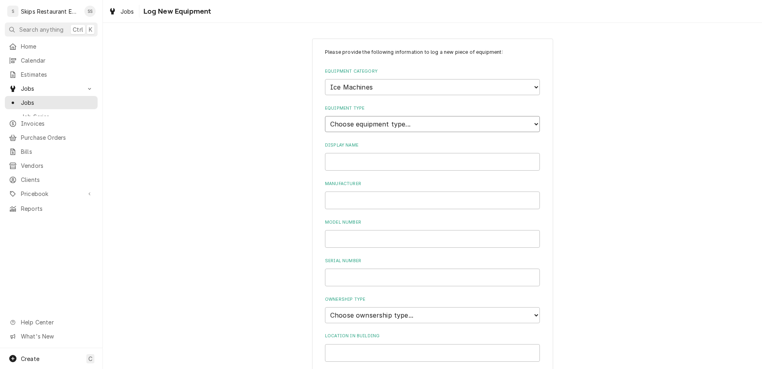
click at [325, 116] on select "Choose equipment type... Ice Bin Ice Dispenser Ice Maker Ice Merchandiser" at bounding box center [432, 124] width 215 height 16
select select "18"
click option "Ice Maker" at bounding box center [0, 0] width 0 height 0
click at [354, 153] on input "Display Name" at bounding box center [432, 162] width 215 height 18
type input "Manitowoc"
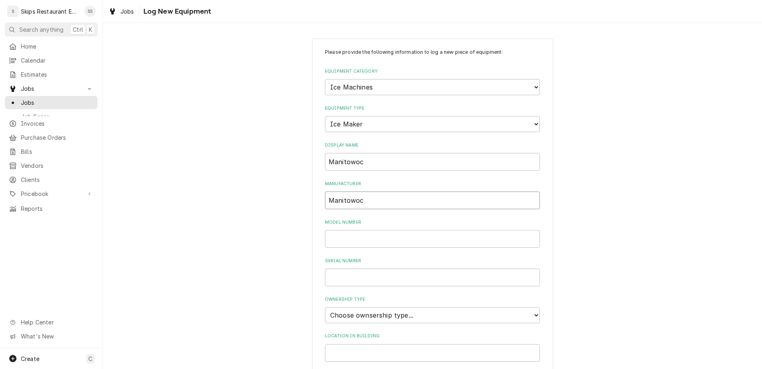
type input "Manitowoc"
type input "DI0452A-161"
type input "1120075063"
click at [325, 307] on select "Choose ownsership type... Unknown Owned Leased Rented" at bounding box center [432, 315] width 215 height 16
select select "1"
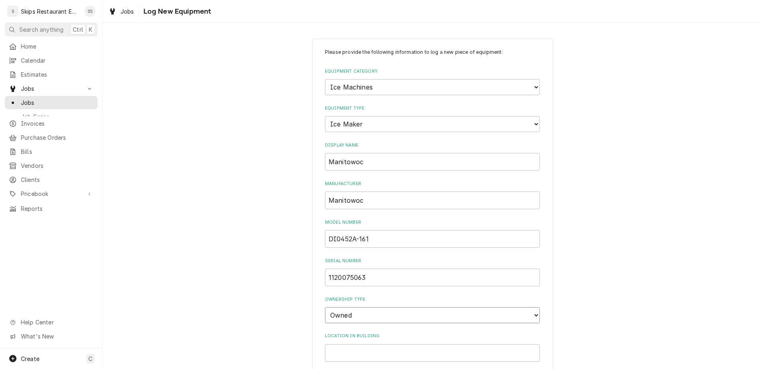
click option "Owned" at bounding box center [0, 0] width 0 height 0
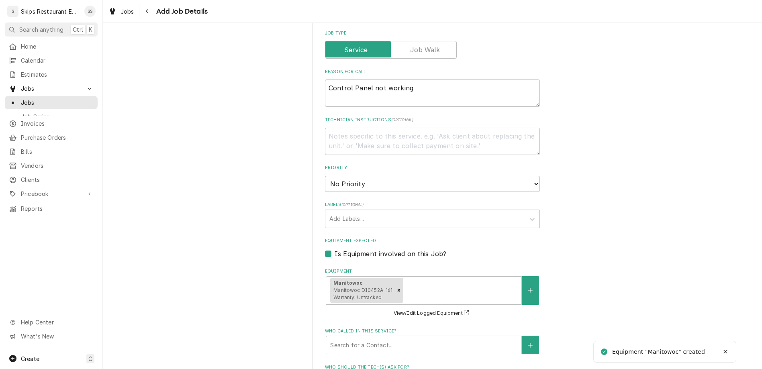
scroll to position [313, 0]
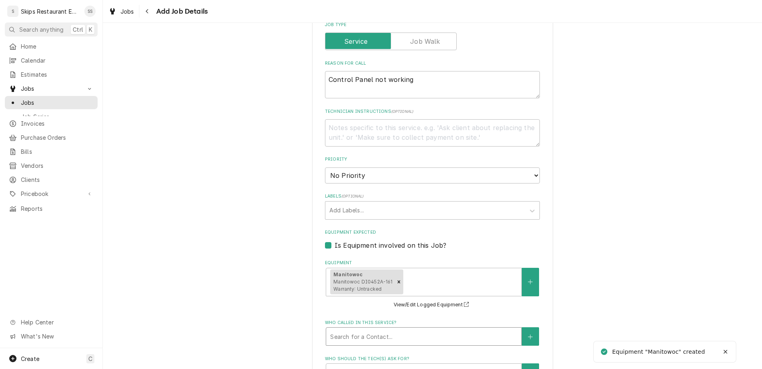
click at [369, 330] on div "Who called in this service?" at bounding box center [423, 337] width 187 height 14
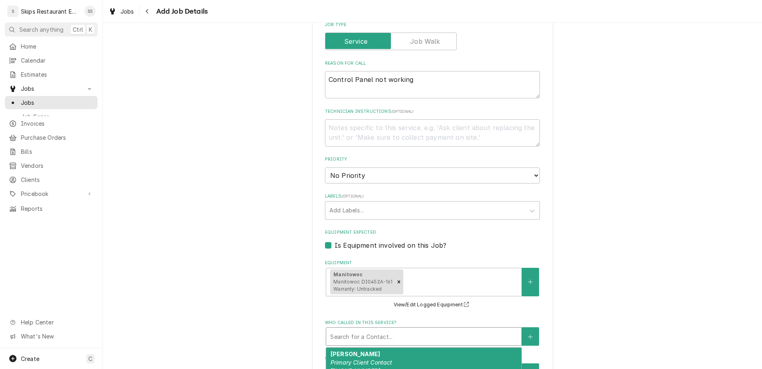
click at [361, 359] on em "Primary Client Contact" at bounding box center [362, 362] width 62 height 7
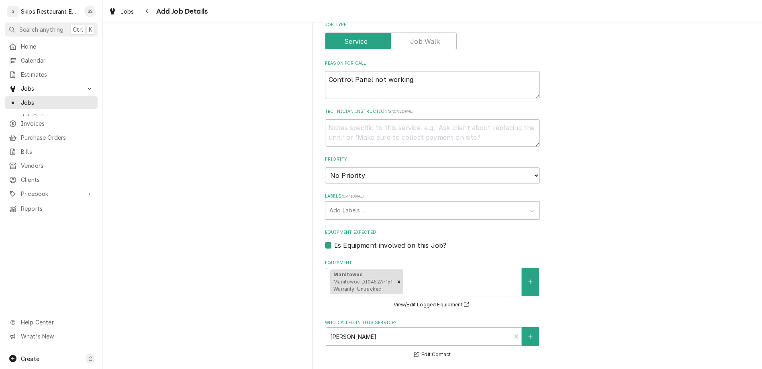
type textarea "x"
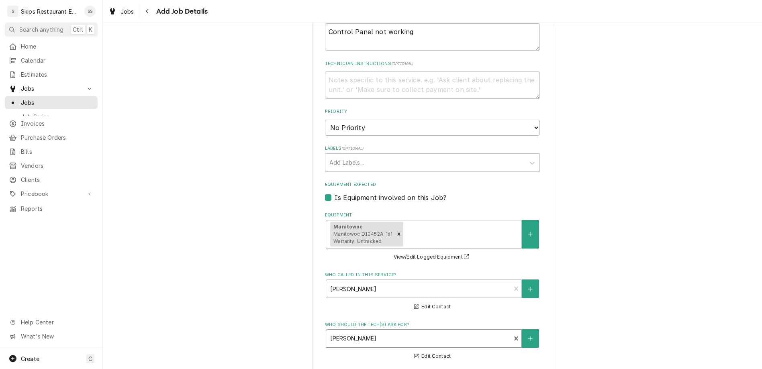
type input "2025-09-19"
type textarea "x"
click option "1:00 PM" at bounding box center [0, 0] width 0 height 0
